Goal: Information Seeking & Learning: Learn about a topic

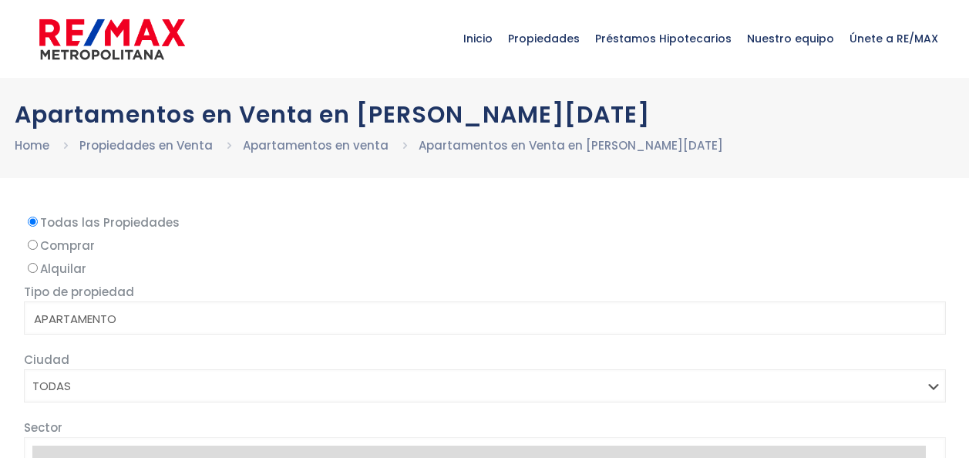
select select
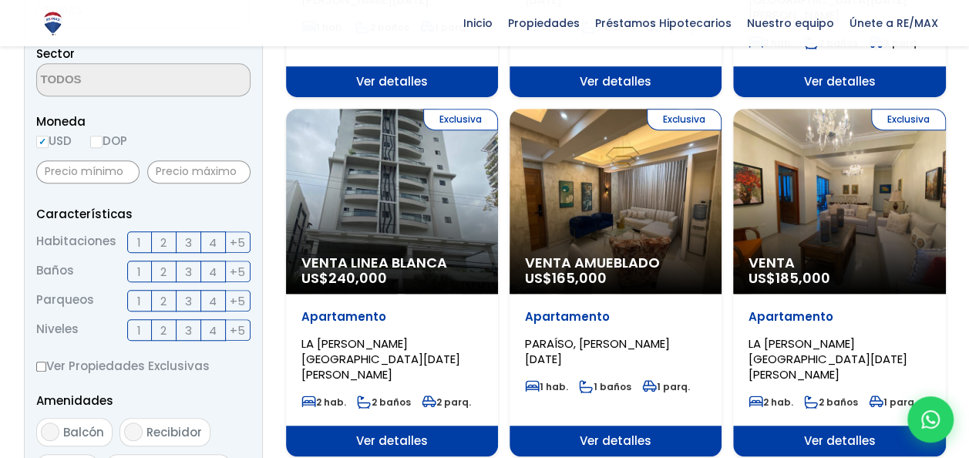
scroll to position [476, 0]
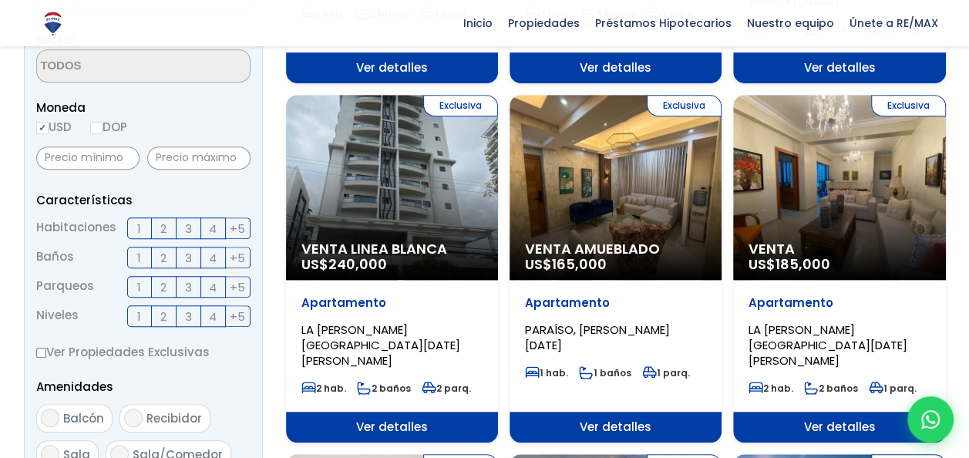
click at [188, 226] on span "3" at bounding box center [188, 228] width 7 height 19
click at [0, 0] on input "3" at bounding box center [0, 0] width 0 height 0
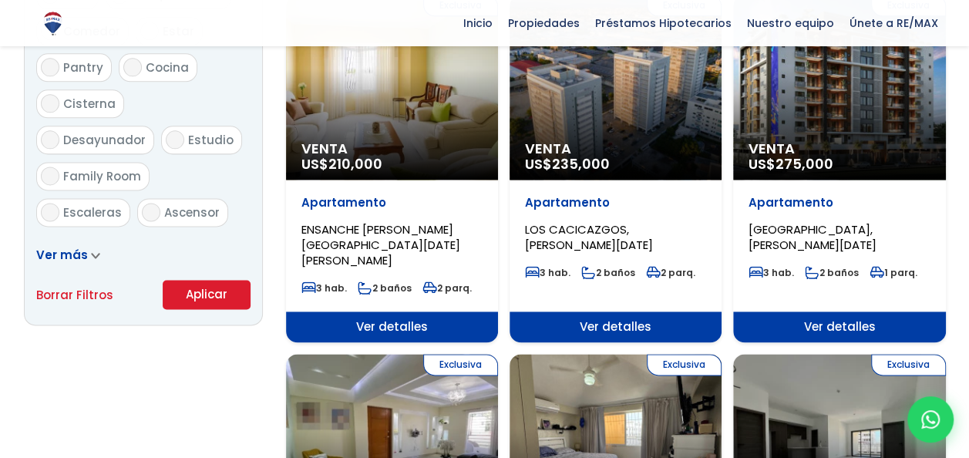
scroll to position [939, 0]
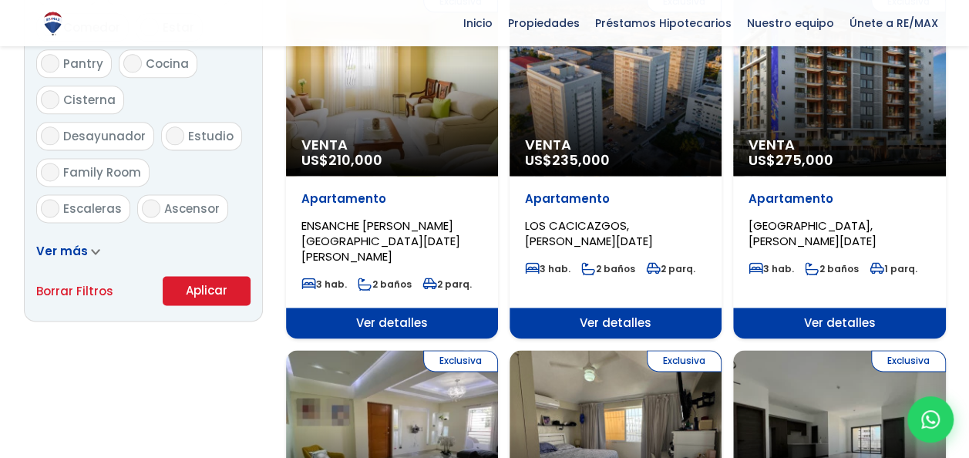
click at [197, 289] on button "Aplicar" at bounding box center [207, 290] width 88 height 29
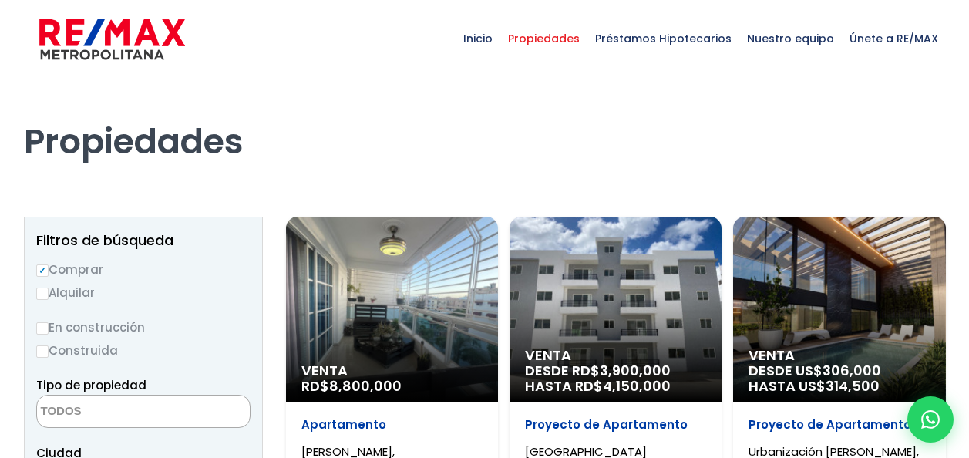
select select
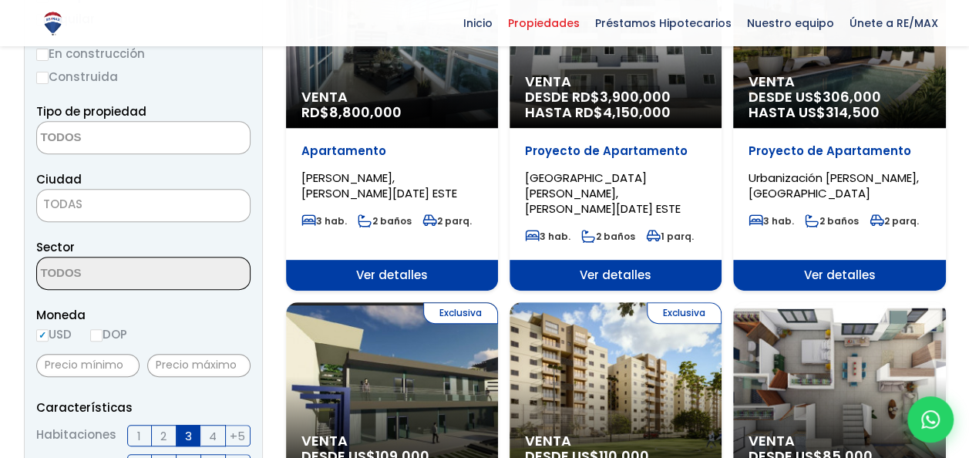
scroll to position [308, 0]
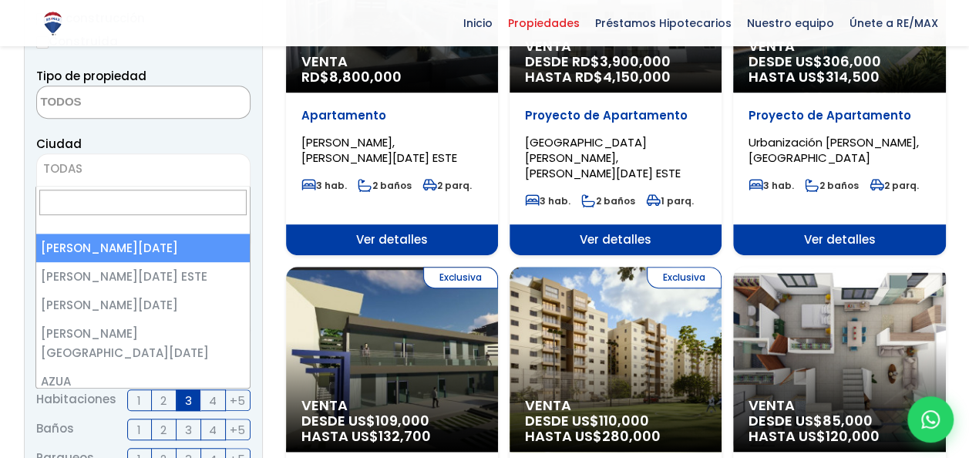
click at [169, 176] on span "TODAS" at bounding box center [143, 169] width 213 height 22
select select "1"
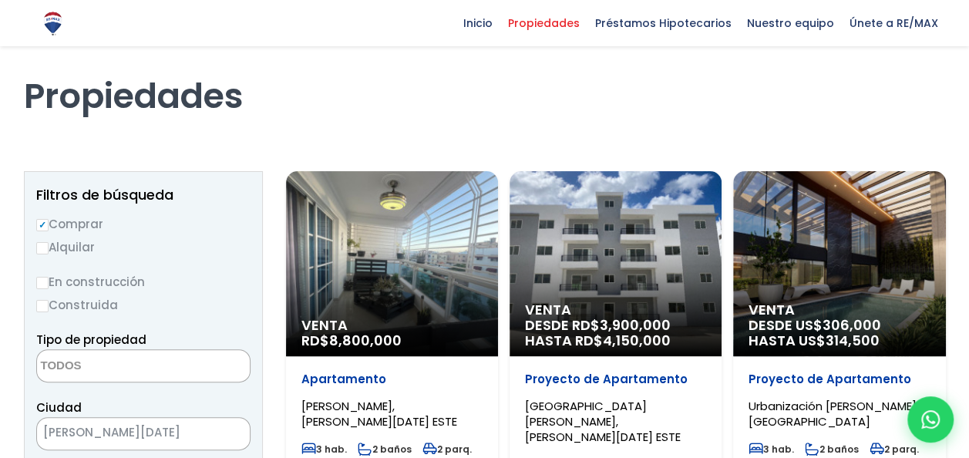
scroll to position [0, 0]
